Goal: Task Accomplishment & Management: Use online tool/utility

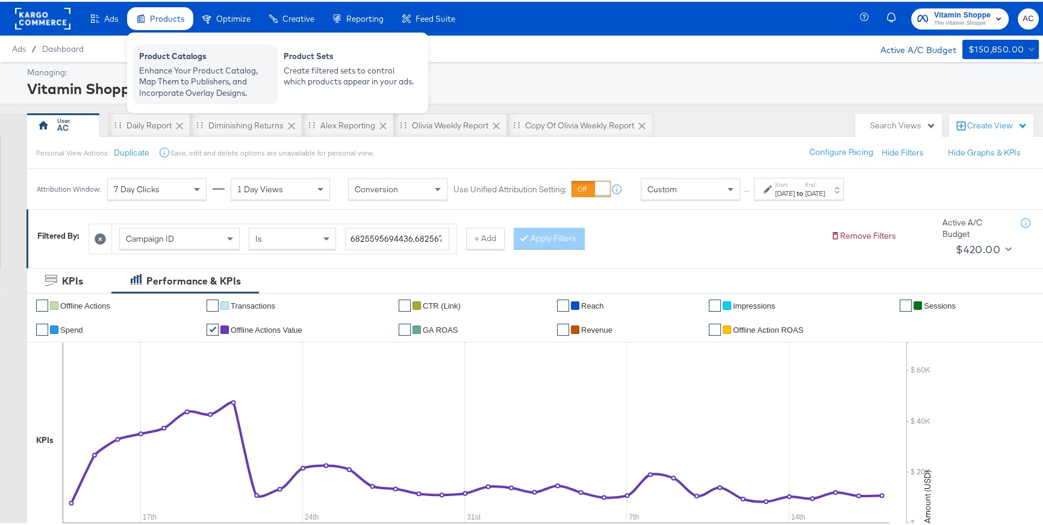
click at [156, 64] on div "Enhance Your Product Catalog, Map Them to Publishers, and Incorporate Overlay D…" at bounding box center [205, 80] width 132 height 34
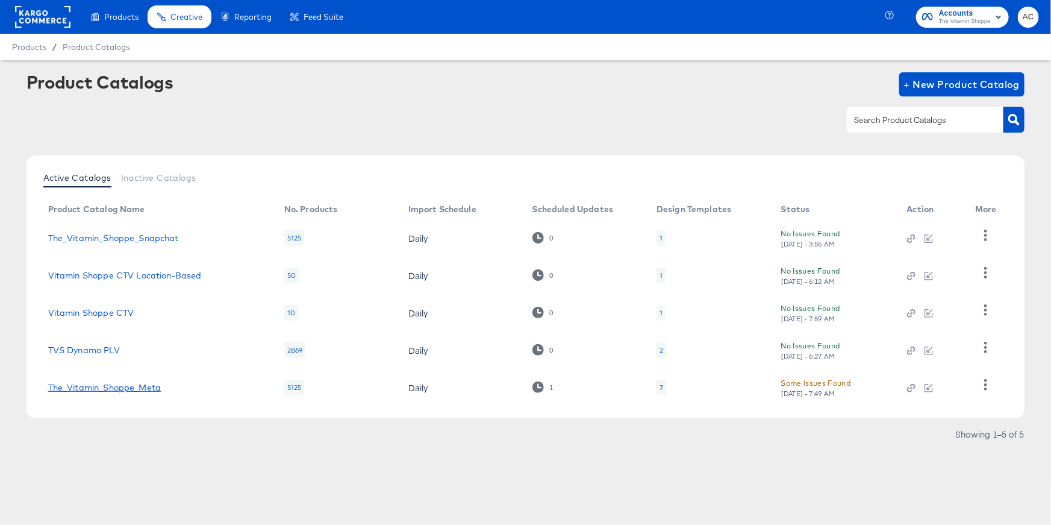
click at [128, 388] on link "The_Vitamin_Shoppe_Meta" at bounding box center [104, 387] width 113 height 10
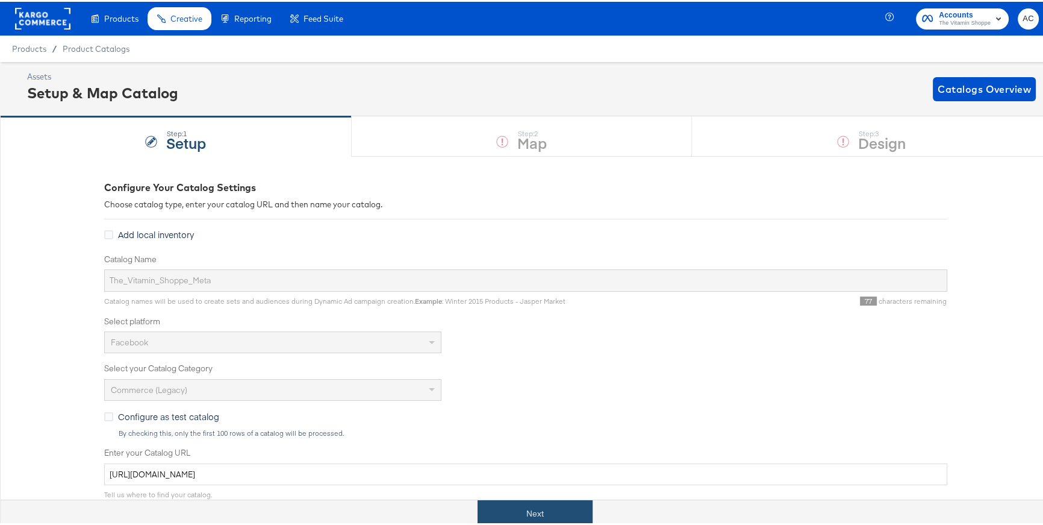
click at [532, 509] on button "Next" at bounding box center [535, 511] width 115 height 27
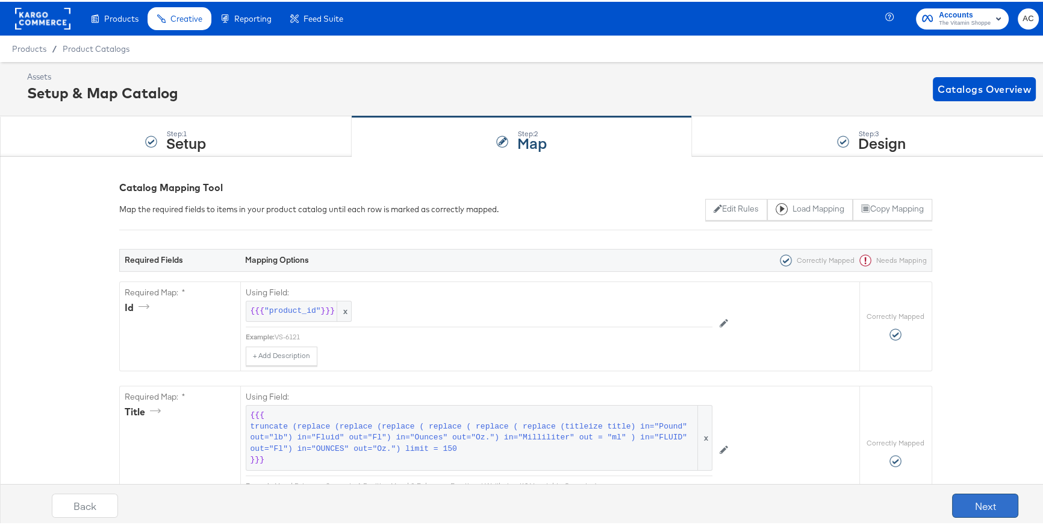
click at [953, 501] on button "Next" at bounding box center [985, 503] width 66 height 24
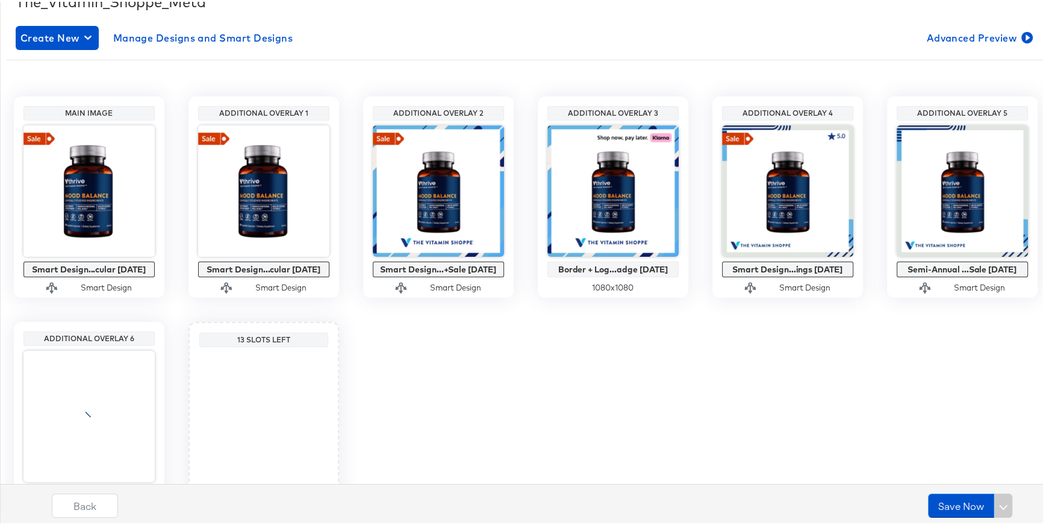
scroll to position [275, 0]
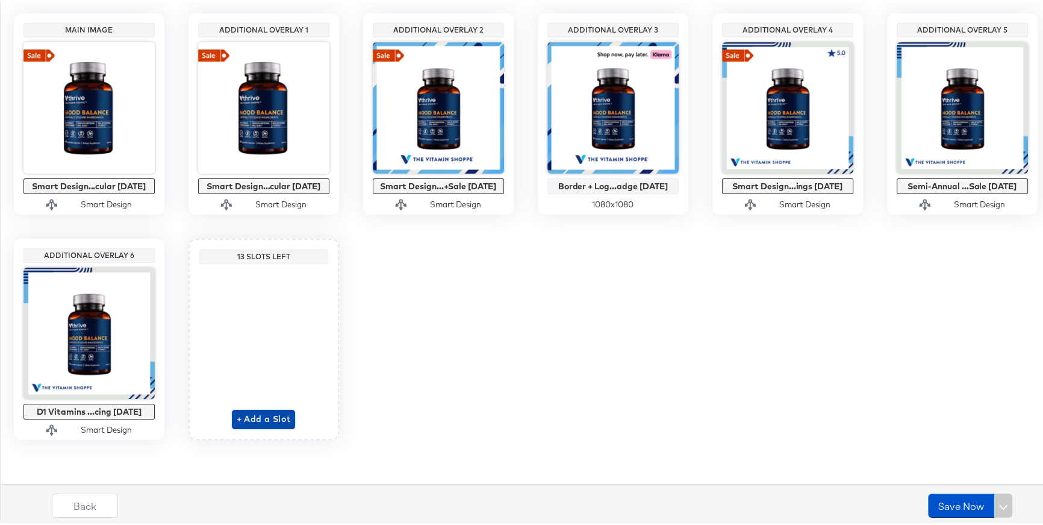
click at [267, 414] on span "+ Add a Slot" at bounding box center [264, 417] width 54 height 15
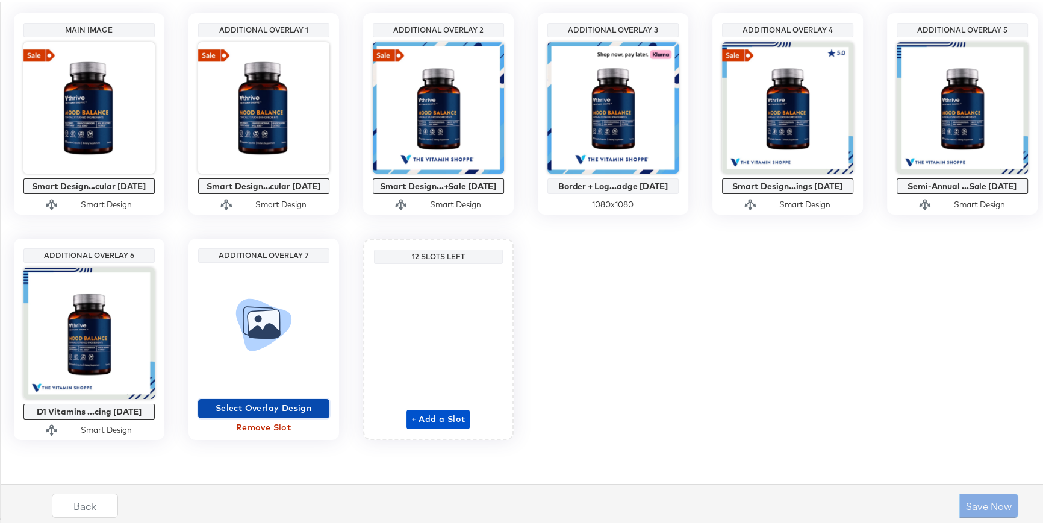
click at [278, 407] on span "Select Overlay Design" at bounding box center [264, 406] width 122 height 15
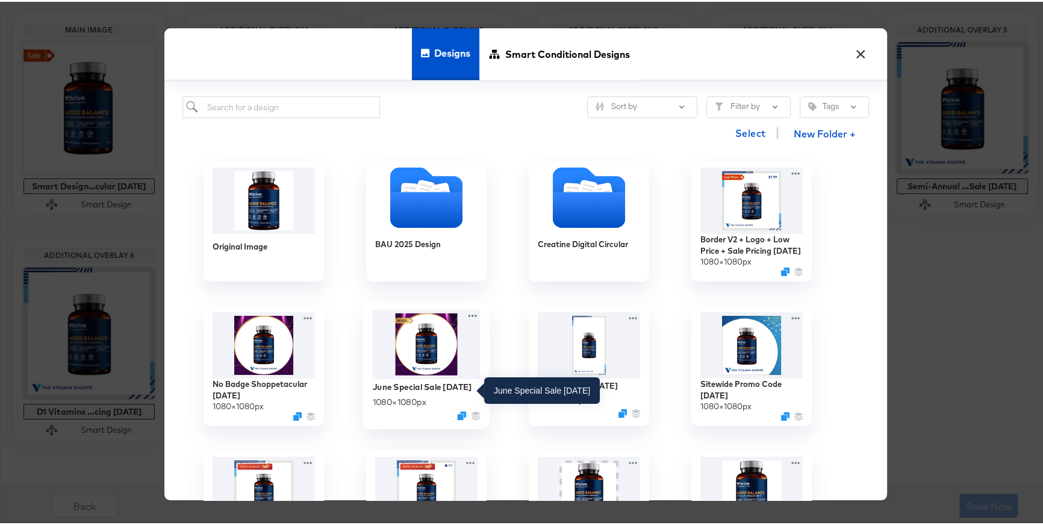
click at [397, 382] on div "June Special Sale [DATE]" at bounding box center [421, 384] width 99 height 11
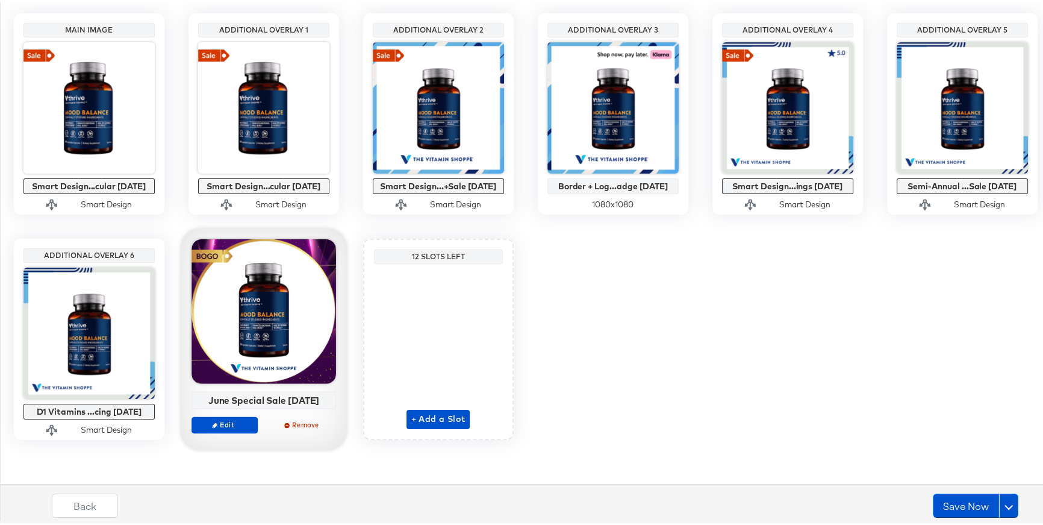
click at [264, 344] on div at bounding box center [264, 309] width 145 height 145
